Goal: Check status: Check status

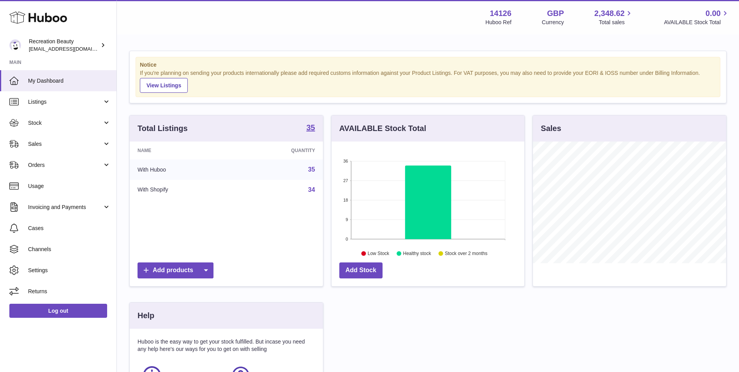
scroll to position [122, 193]
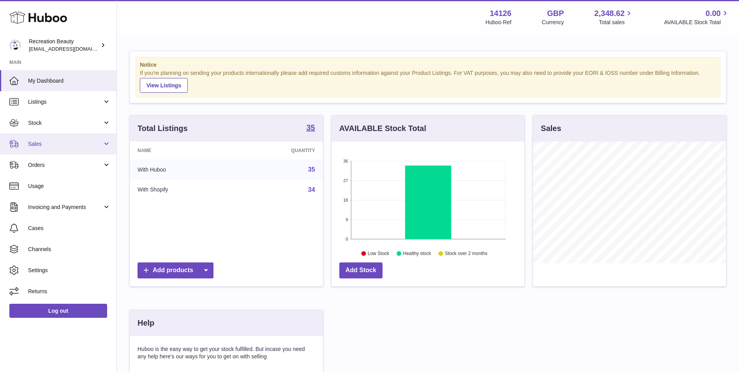
click at [65, 138] on link "Sales" at bounding box center [58, 143] width 116 height 21
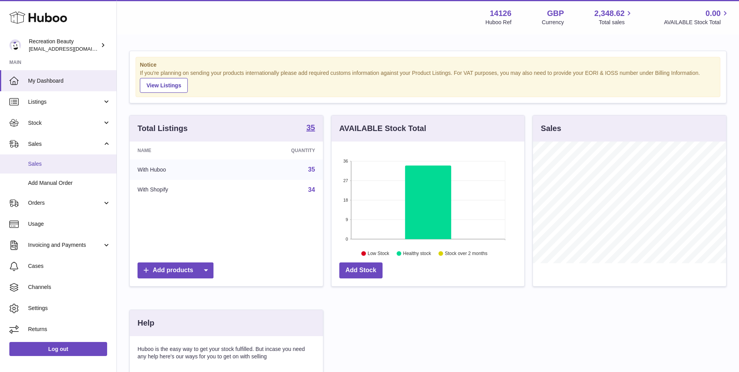
click at [62, 159] on link "Sales" at bounding box center [58, 163] width 116 height 19
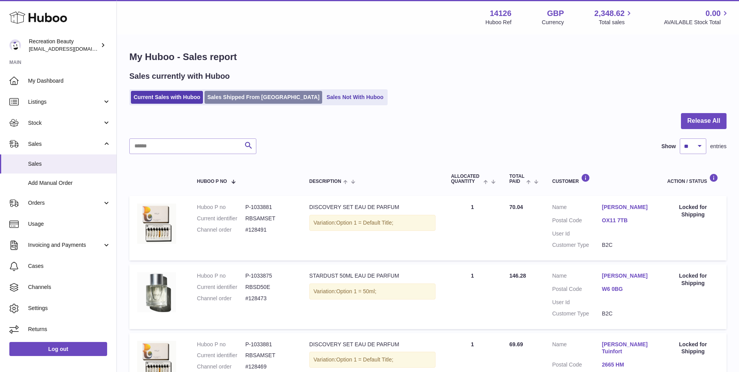
click at [240, 97] on link "Sales Shipped From [GEOGRAPHIC_DATA]" at bounding box center [264, 97] width 118 height 13
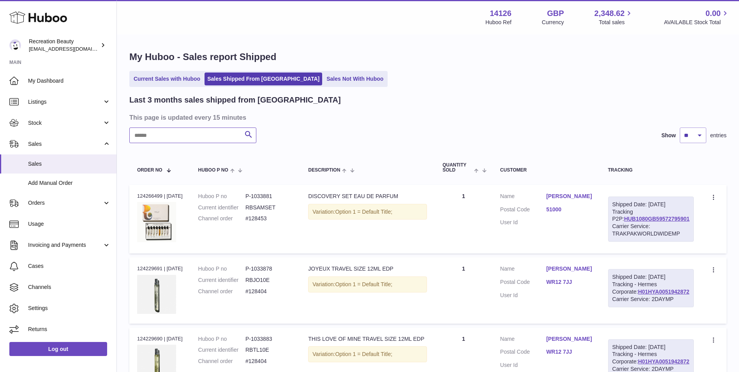
click at [184, 135] on input "text" at bounding box center [192, 135] width 127 height 16
paste input "******"
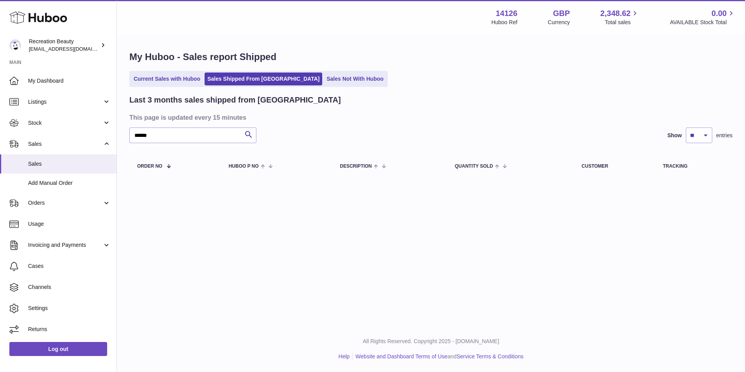
click at [156, 144] on div "Last 3 months sales shipped from [GEOGRAPHIC_DATA] This page is updated every 1…" at bounding box center [430, 138] width 603 height 86
click at [156, 141] on div "Last 3 months sales shipped from [GEOGRAPHIC_DATA] This page is updated every 1…" at bounding box center [430, 138] width 603 height 86
click at [155, 141] on input "******" at bounding box center [192, 135] width 127 height 16
paste input "text"
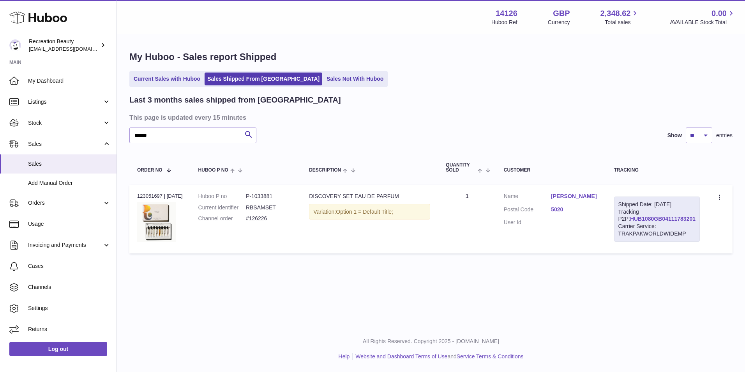
click at [639, 222] on link "HUB1080GB04111783201" at bounding box center [662, 218] width 65 height 6
drag, startPoint x: 158, startPoint y: 134, endPoint x: 93, endPoint y: 114, distance: 68.6
click at [93, 114] on div "Huboo Recreation Beauty [EMAIL_ADDRESS][DOMAIN_NAME] Main My Dashboard Listings…" at bounding box center [372, 186] width 745 height 372
paste input "text"
click at [642, 222] on link "HUB1080GB56723932201" at bounding box center [662, 218] width 65 height 6
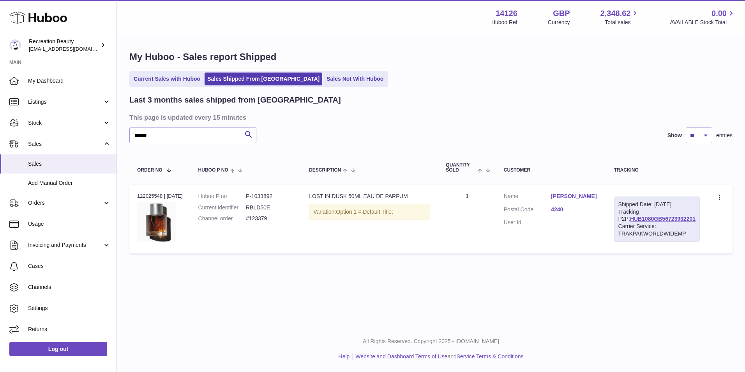
click at [425, 344] on p "All Rights Reserved. Copyright 2025 - [DOMAIN_NAME]" at bounding box center [431, 340] width 616 height 7
drag, startPoint x: 159, startPoint y: 197, endPoint x: -191, endPoint y: 80, distance: 368.8
click at [0, 80] on html ".st0{fill:#141414;}" at bounding box center [372, 186] width 745 height 372
click at [186, 139] on input "******" at bounding box center [192, 135] width 127 height 16
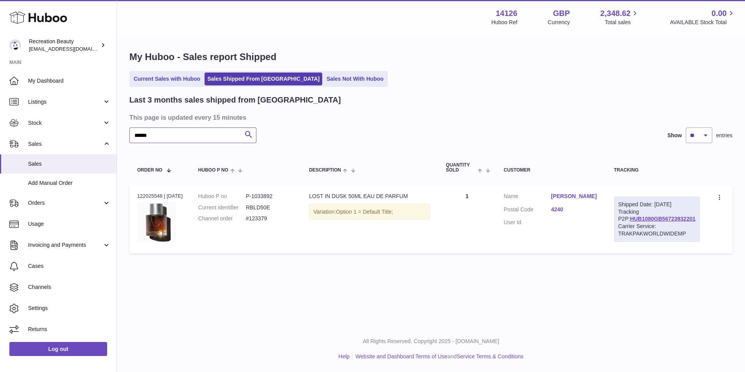
paste input "text"
click at [667, 222] on link "HUB1080GB01840009301" at bounding box center [662, 218] width 65 height 6
click at [175, 142] on input "******" at bounding box center [192, 135] width 127 height 16
paste input "text"
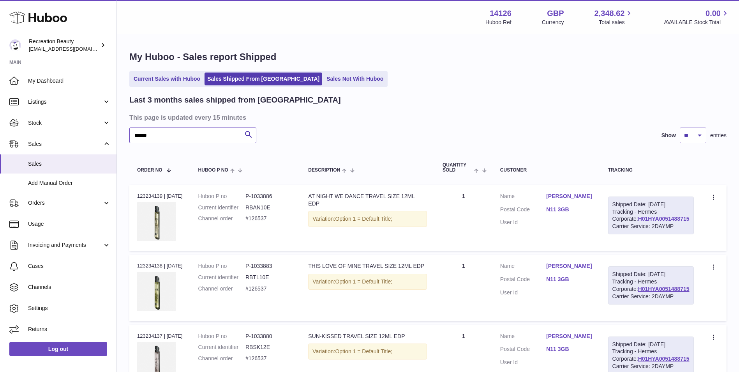
type input "******"
click at [653, 222] on link "H01HYA0051488715" at bounding box center [663, 218] width 51 height 6
drag, startPoint x: 167, startPoint y: 136, endPoint x: 99, endPoint y: 127, distance: 68.5
click at [99, 127] on div "Huboo Recreation Beauty [EMAIL_ADDRESS][DOMAIN_NAME] Main My Dashboard Listings…" at bounding box center [369, 300] width 739 height 601
drag, startPoint x: 203, startPoint y: 136, endPoint x: 79, endPoint y: 124, distance: 124.5
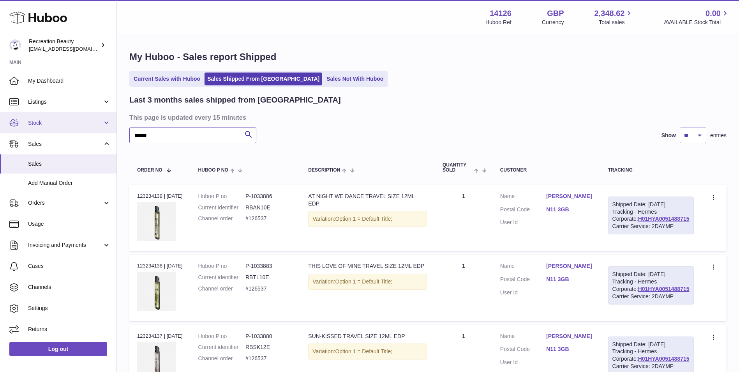
click at [79, 124] on div "Huboo Recreation Beauty customercare@recreationbeauty.com Main My Dashboard Lis…" at bounding box center [369, 300] width 739 height 601
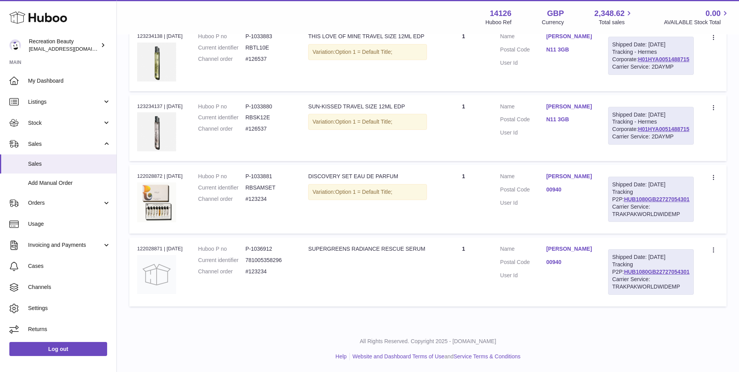
scroll to position [265, 0]
click at [663, 202] on link "HUB1080GB22727054301" at bounding box center [656, 199] width 65 height 6
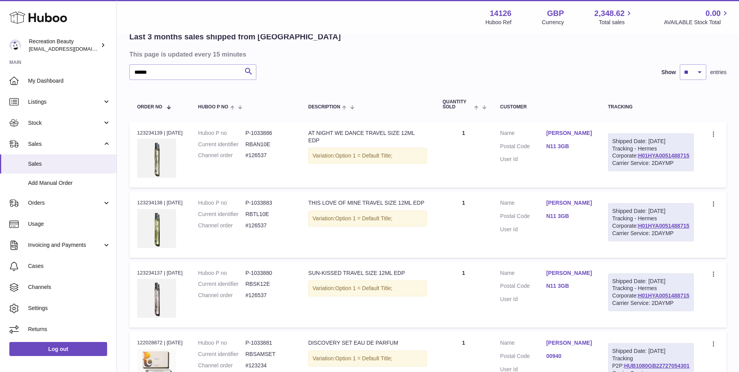
scroll to position [0, 0]
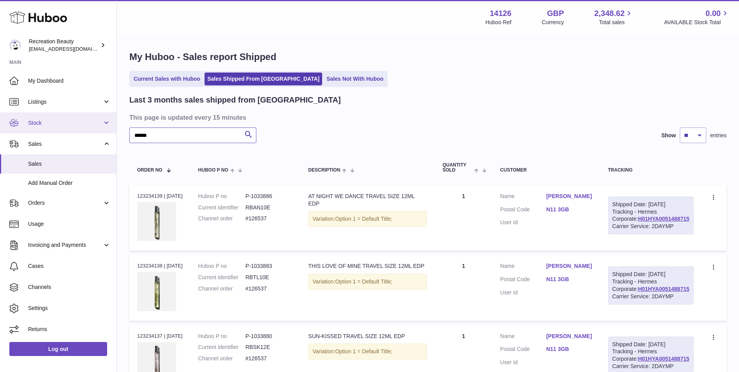
drag, startPoint x: 182, startPoint y: 138, endPoint x: 99, endPoint y: 127, distance: 83.3
click at [99, 127] on div "Huboo Recreation Beauty customercare@recreationbeauty.com Main My Dashboard Lis…" at bounding box center [369, 300] width 739 height 601
paste input "text"
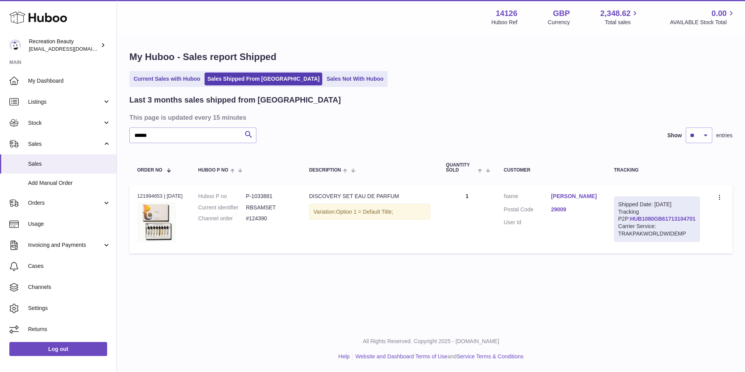
click at [656, 222] on link "HUB1080GB61713104701" at bounding box center [662, 218] width 65 height 6
drag, startPoint x: 201, startPoint y: 141, endPoint x: 104, endPoint y: 133, distance: 97.7
click at [104, 133] on div "Huboo Recreation Beauty [EMAIL_ADDRESS][DOMAIN_NAME] Main My Dashboard Listings…" at bounding box center [372, 186] width 745 height 372
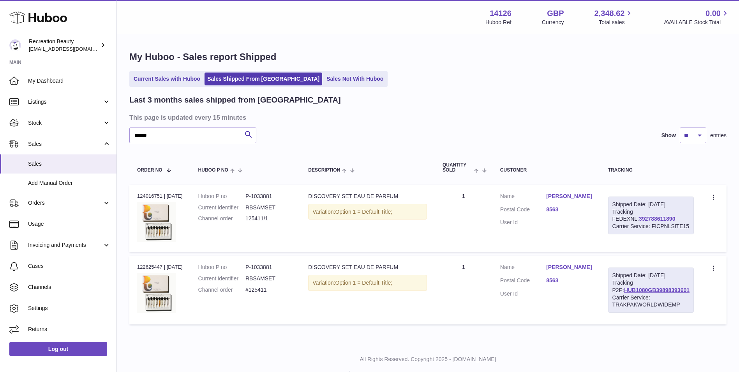
click at [642, 222] on link "392788611890" at bounding box center [657, 218] width 36 height 6
click at [169, 138] on input "******" at bounding box center [192, 135] width 127 height 16
paste input "text"
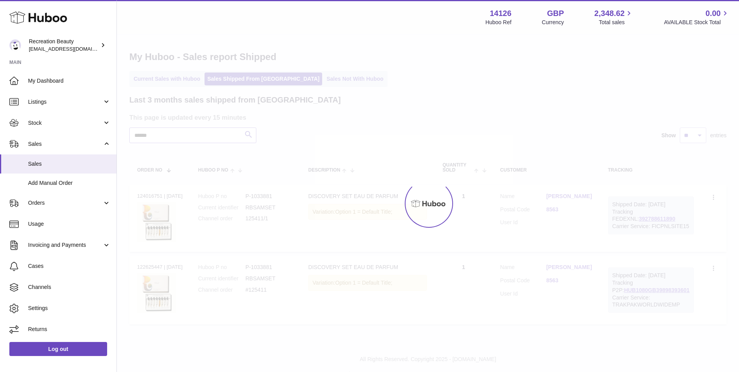
type input "******"
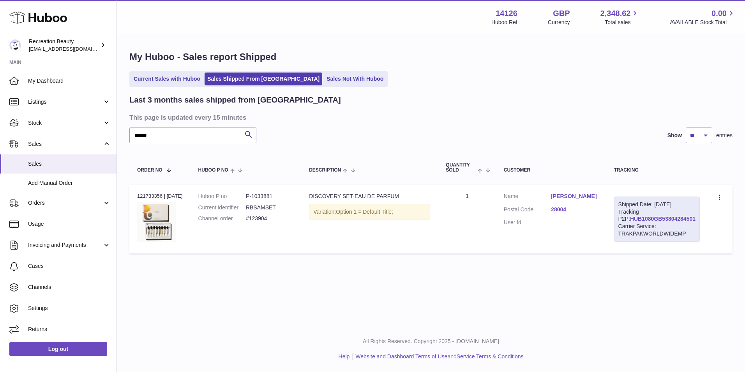
click at [656, 222] on link "HUB1080GB53804284501" at bounding box center [662, 218] width 65 height 6
click at [525, 120] on h3 "This page is updated every 15 minutes" at bounding box center [429, 117] width 601 height 9
click at [155, 133] on input "******" at bounding box center [192, 135] width 127 height 16
